Goal: Consume media (video, audio): Consume media (video, audio)

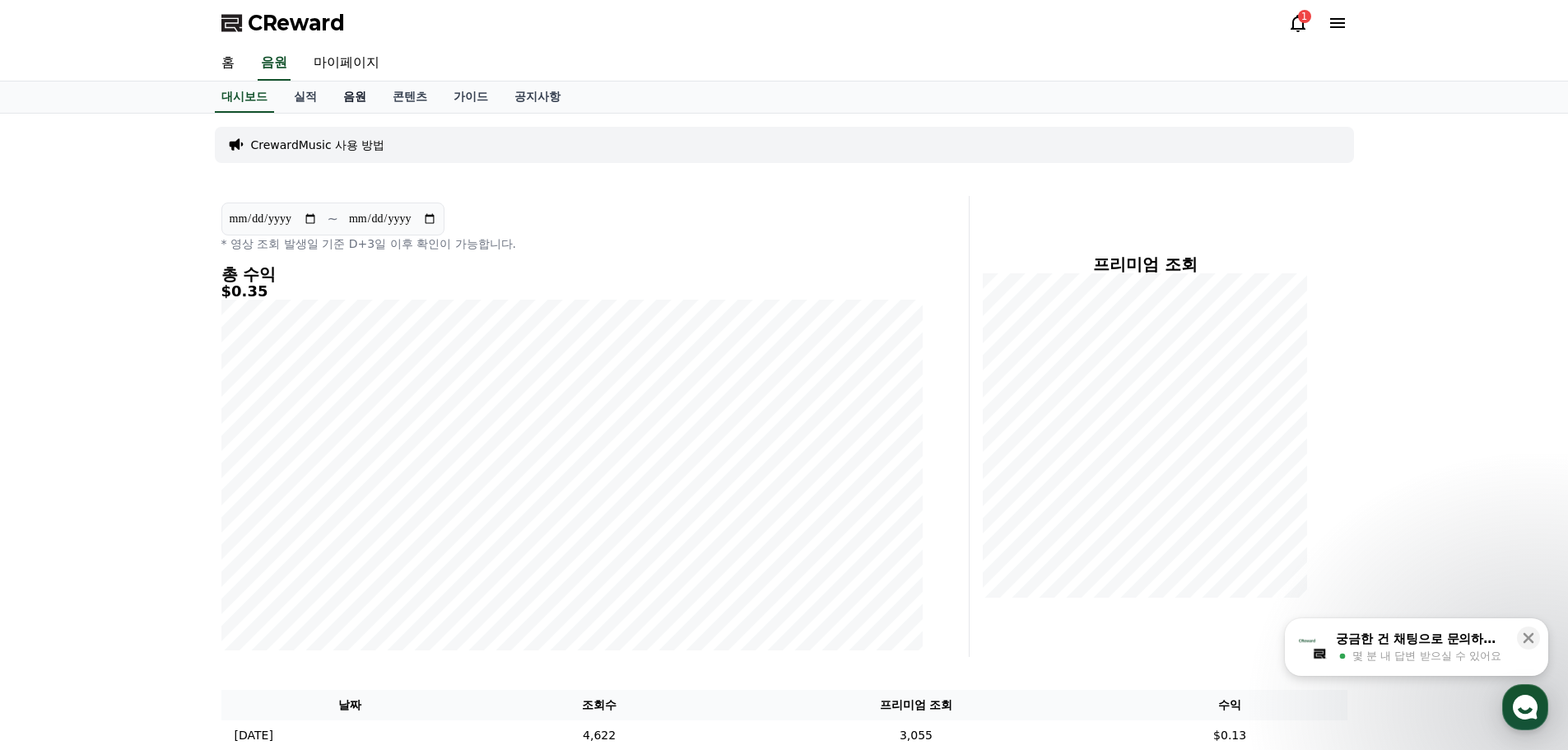
click at [357, 94] on link "음원" at bounding box center [355, 97] width 49 height 31
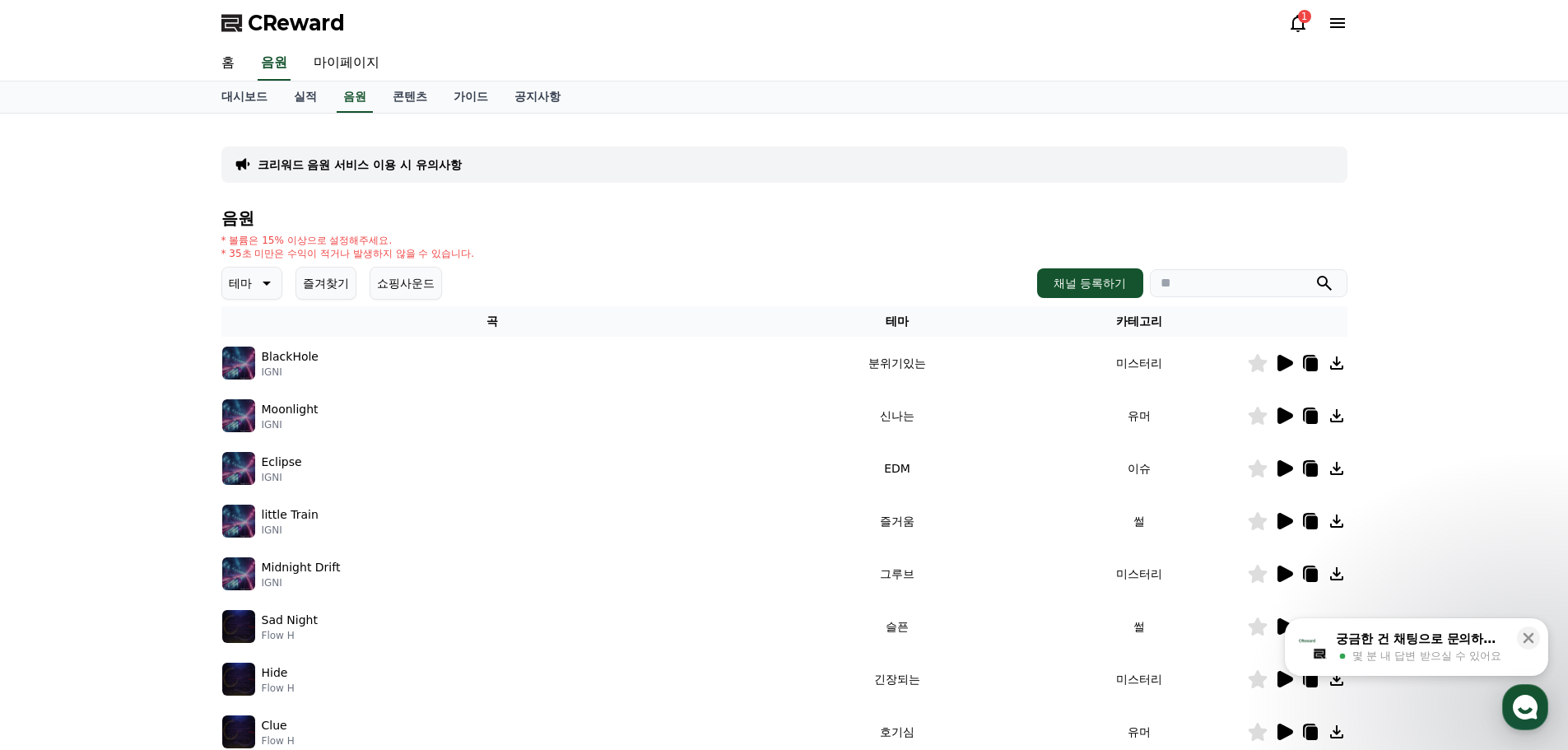
click at [273, 282] on icon at bounding box center [265, 283] width 20 height 20
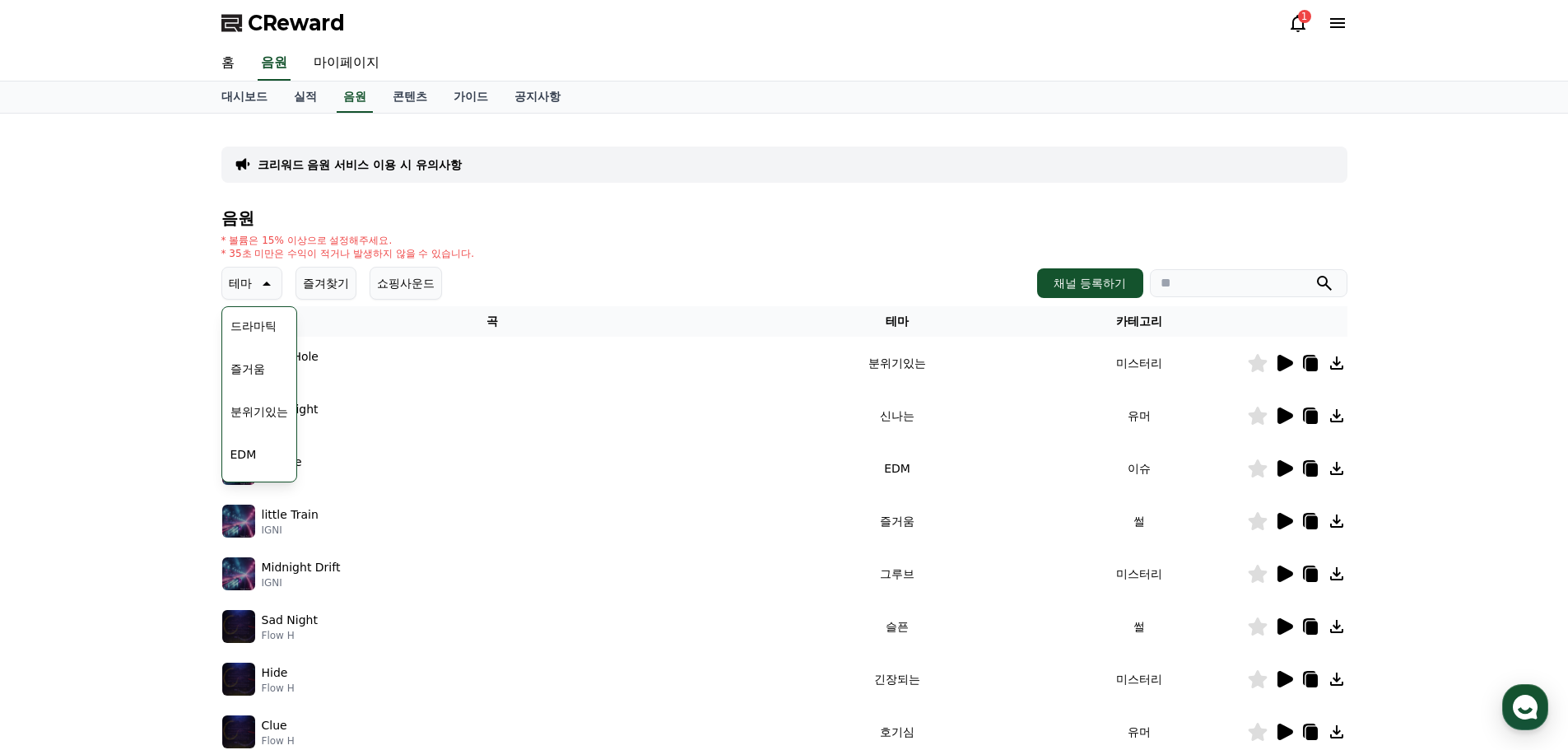
scroll to position [349, 0]
click at [250, 403] on button "즐거움" at bounding box center [248, 405] width 47 height 36
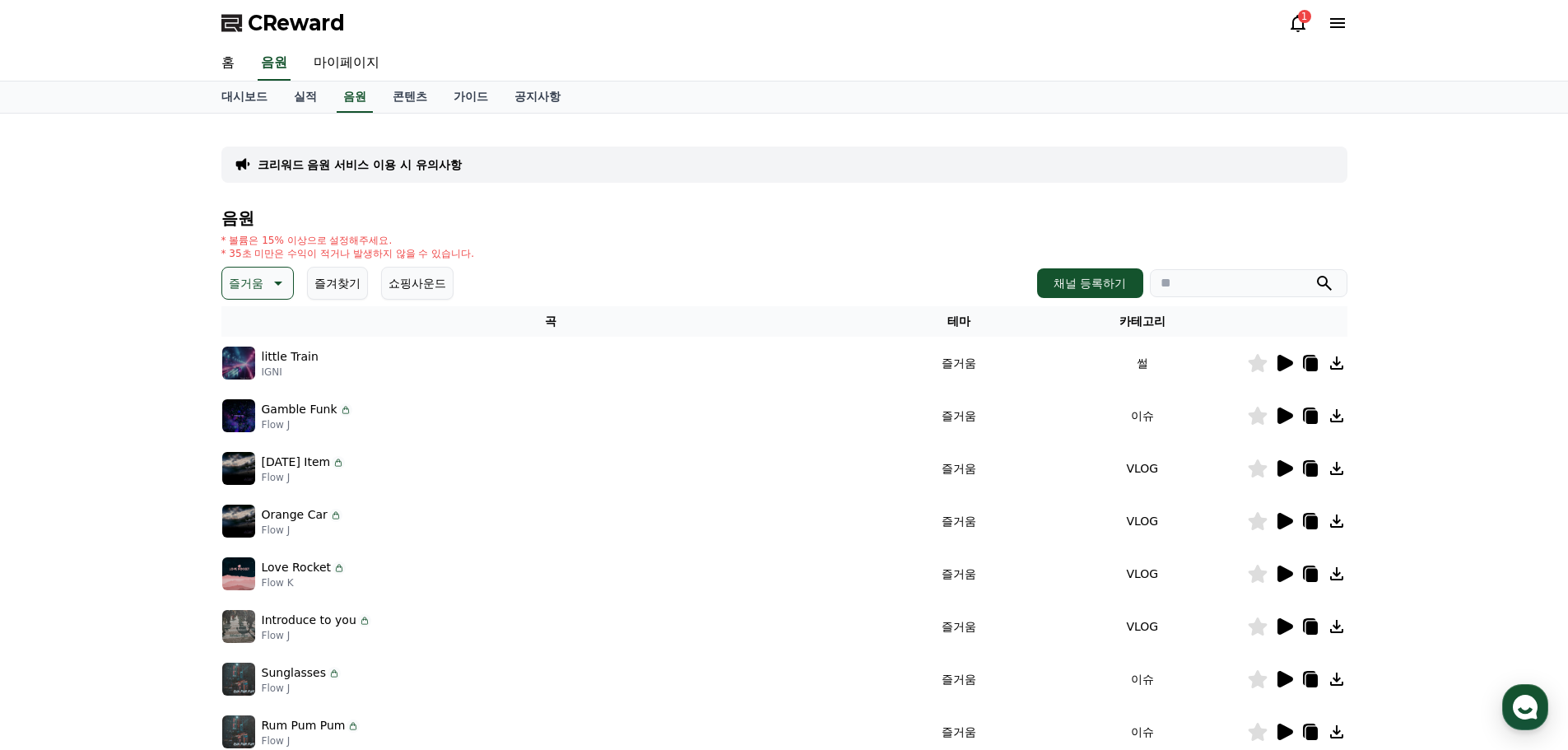
click at [1283, 361] on icon at bounding box center [1285, 363] width 15 height 16
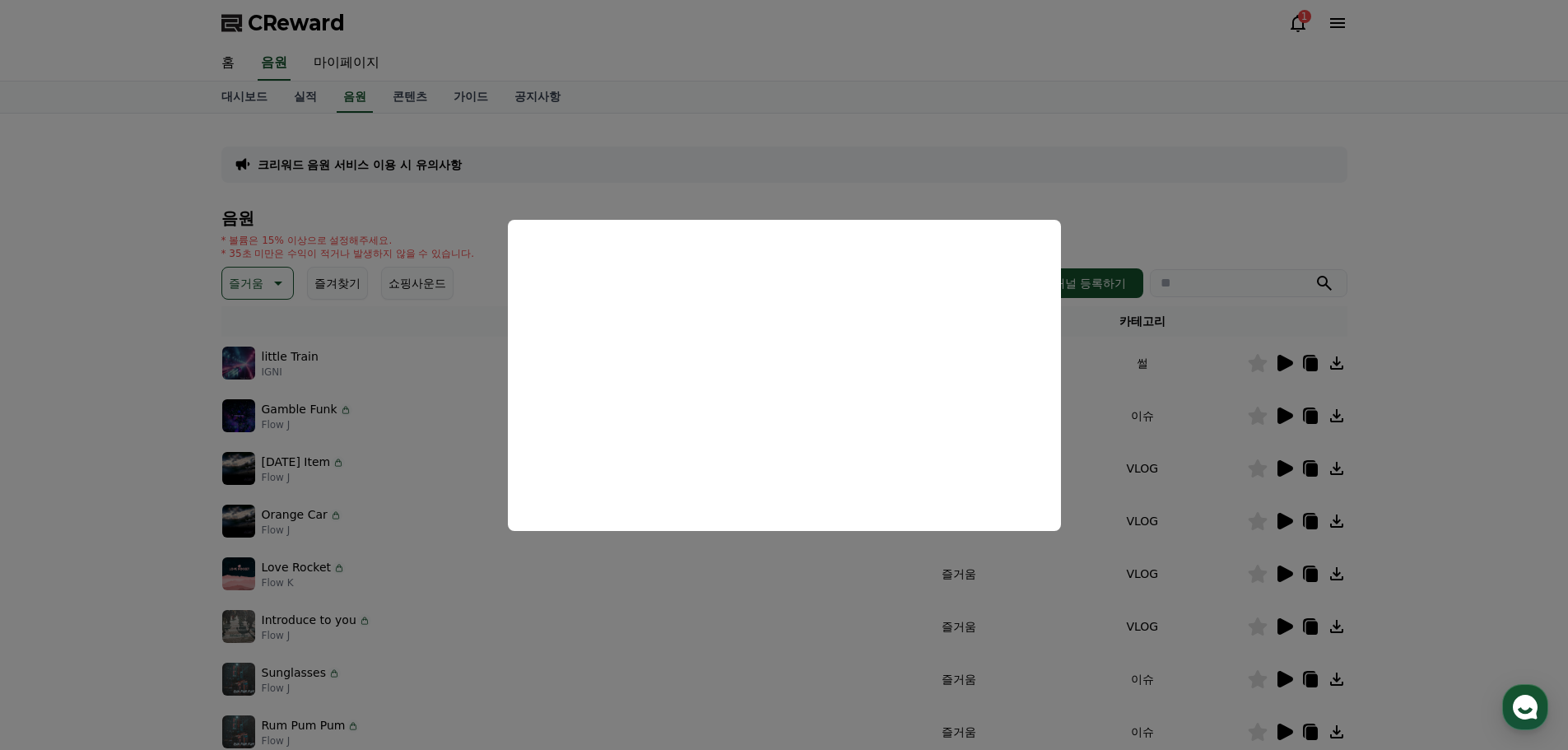
click at [1461, 376] on button "close modal" at bounding box center [784, 375] width 1568 height 750
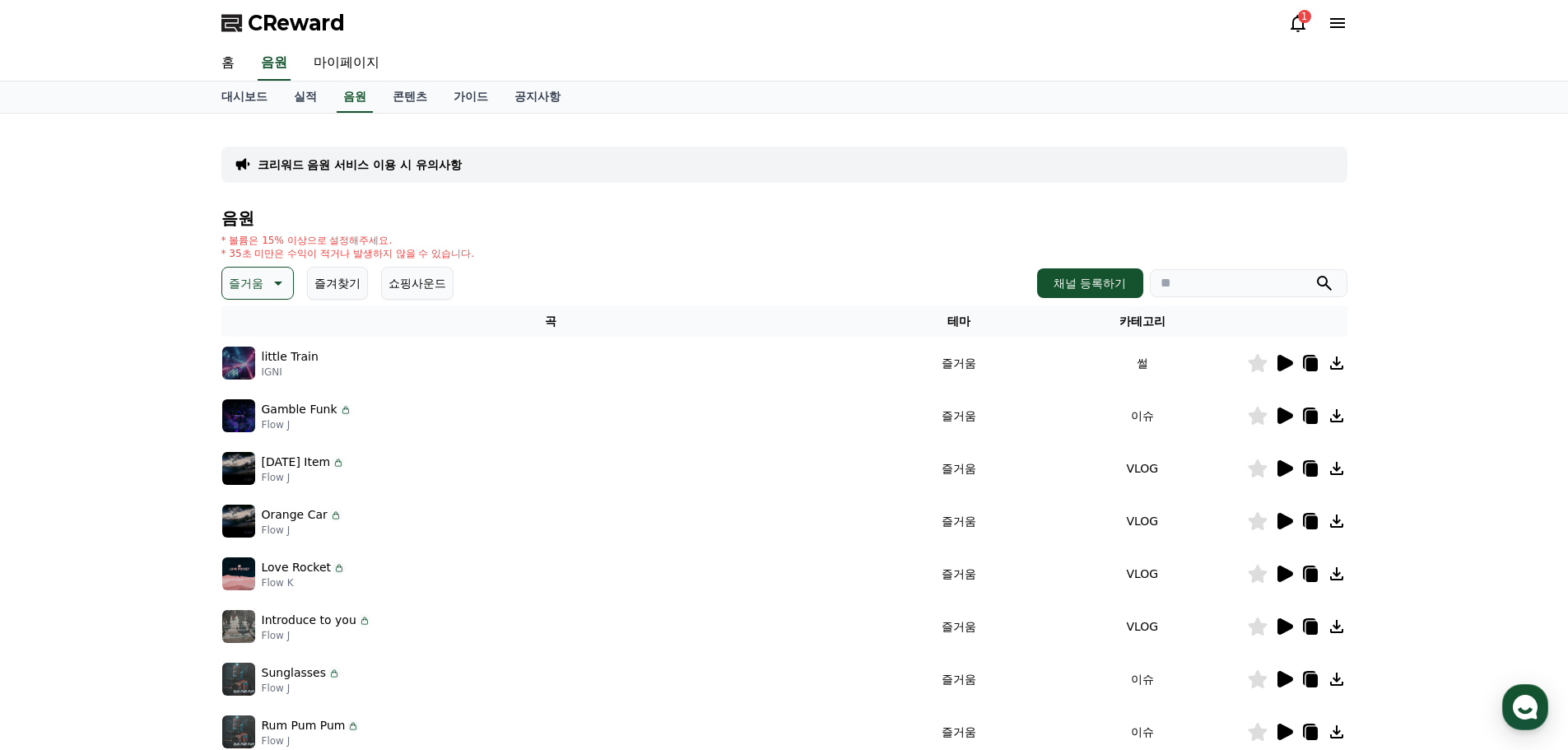
click at [1305, 364] on icon at bounding box center [1310, 363] width 20 height 20
click at [1287, 413] on icon at bounding box center [1285, 415] width 15 height 16
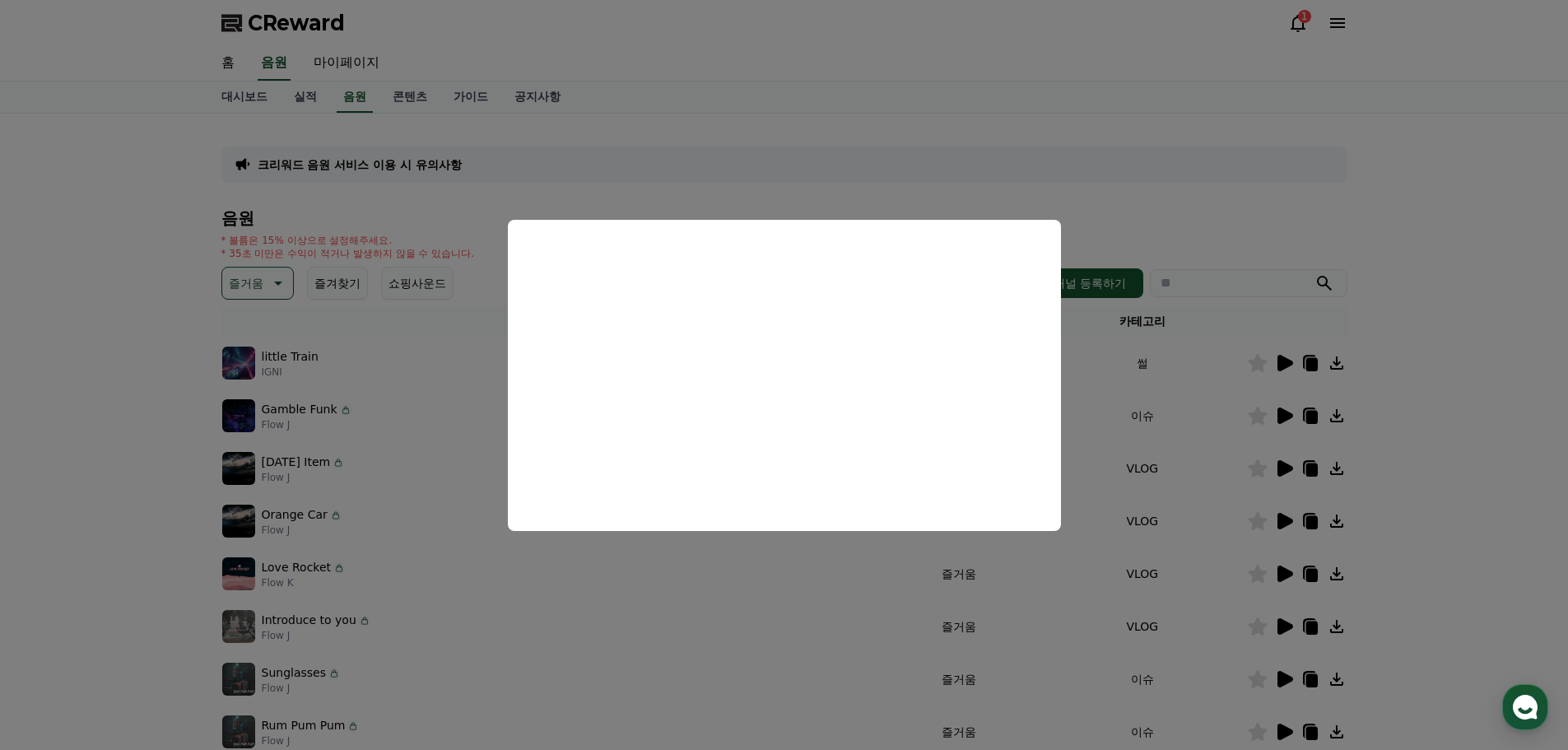
click at [1314, 413] on button "close modal" at bounding box center [784, 375] width 1568 height 750
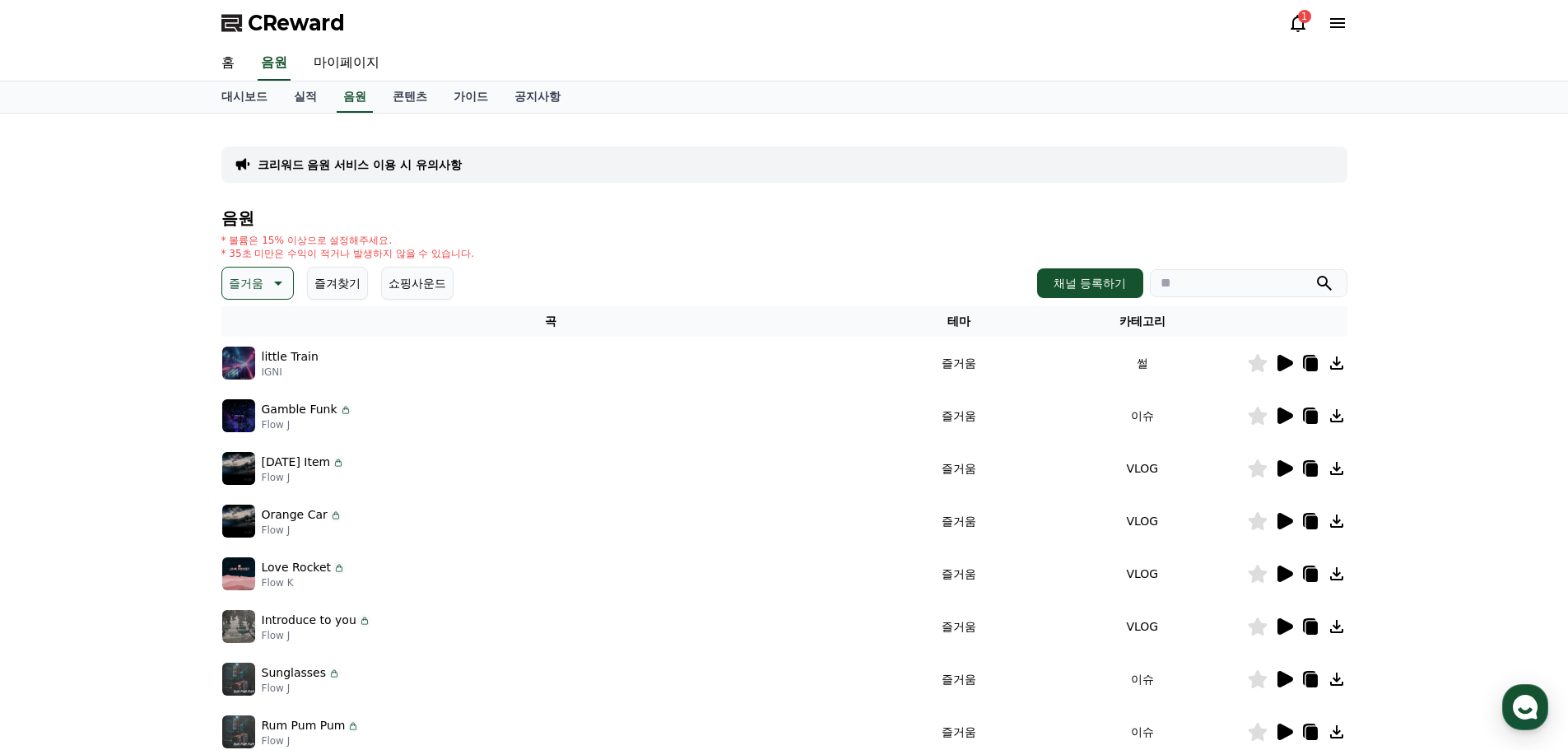
click at [1314, 413] on icon at bounding box center [1311, 418] width 11 height 13
